Goal: Find specific page/section: Find specific page/section

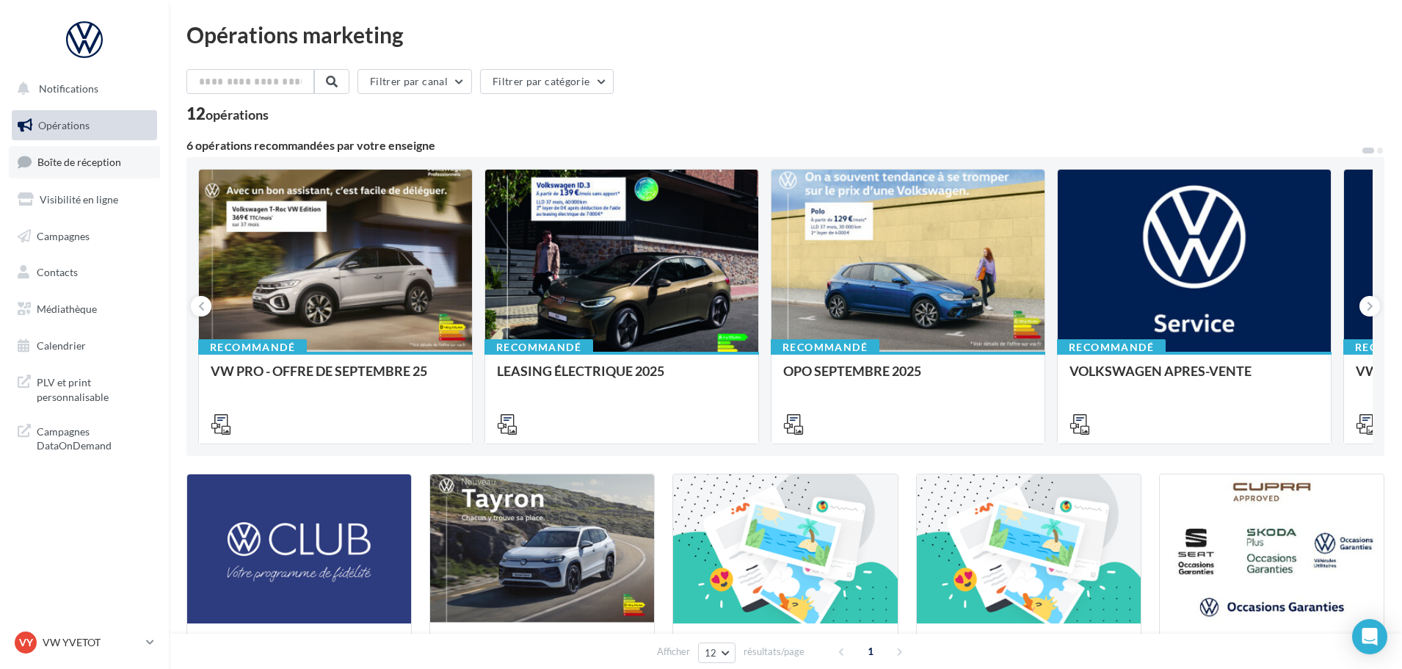
click at [90, 157] on span "Boîte de réception" at bounding box center [79, 162] width 84 height 12
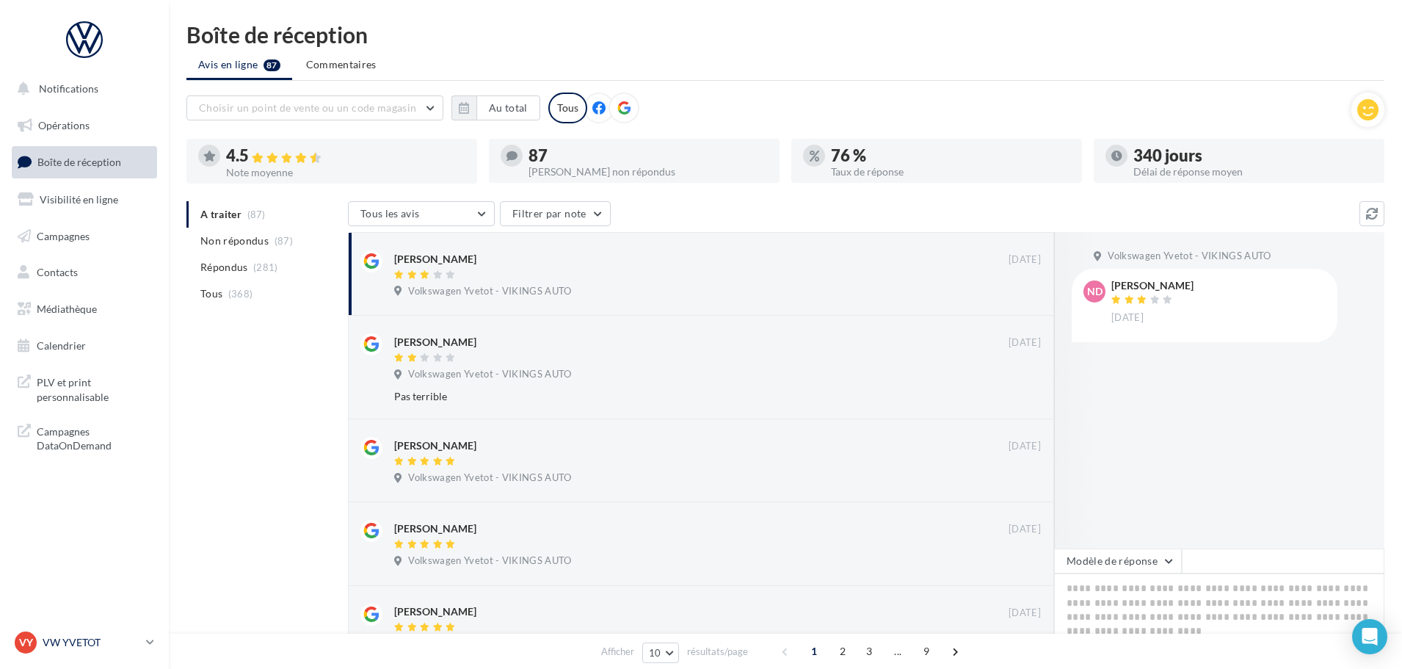
click at [57, 650] on div "VY VW YVETOT vw-yve-vau" at bounding box center [78, 642] width 126 height 22
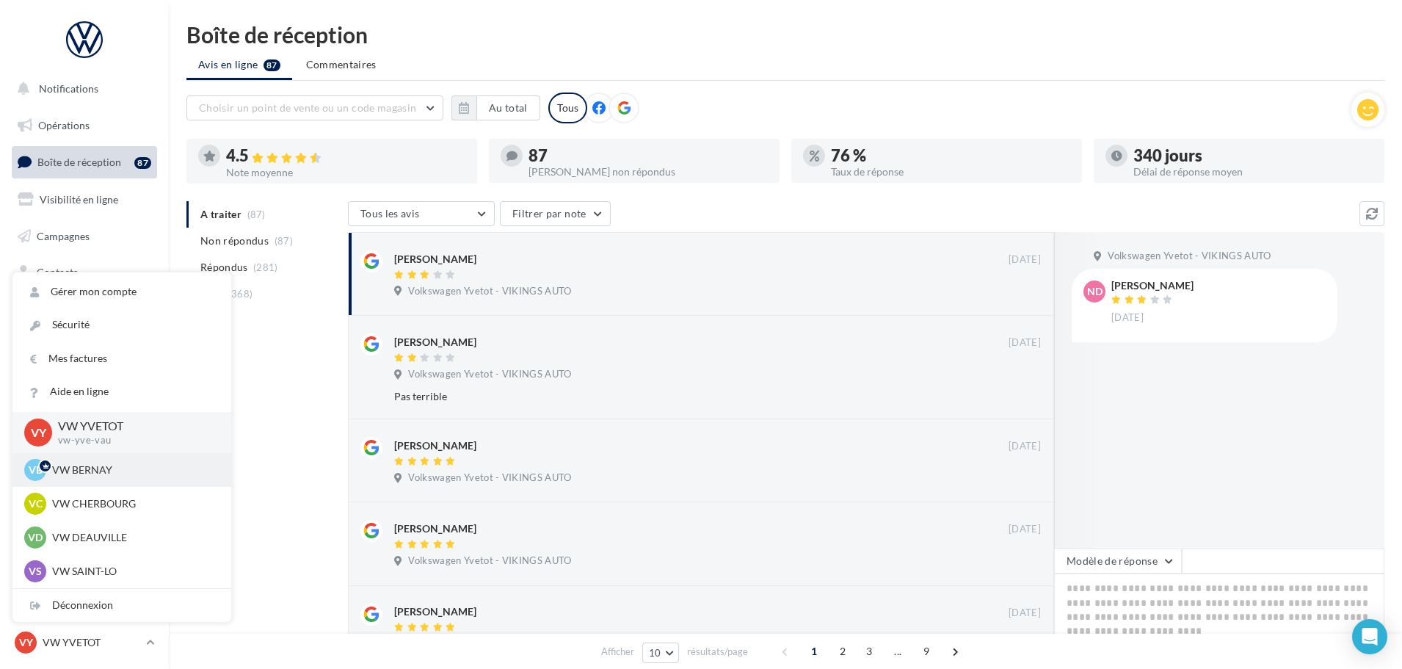
click at [92, 479] on div "VB VW BERNAY vw-ber-vau" at bounding box center [121, 470] width 195 height 22
